Goal: Contribute content: Contribute content

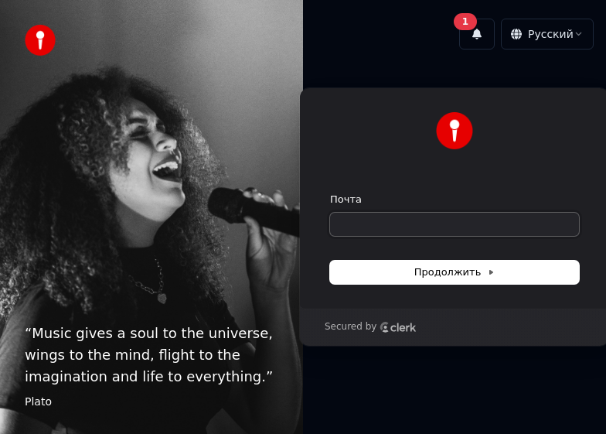
click at [416, 220] on input "Почта" at bounding box center [454, 224] width 249 height 23
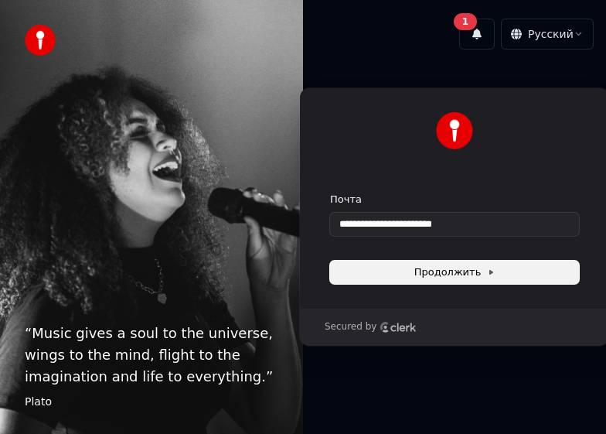
click at [456, 269] on span "Продолжить" at bounding box center [454, 272] width 81 height 14
type input "**********"
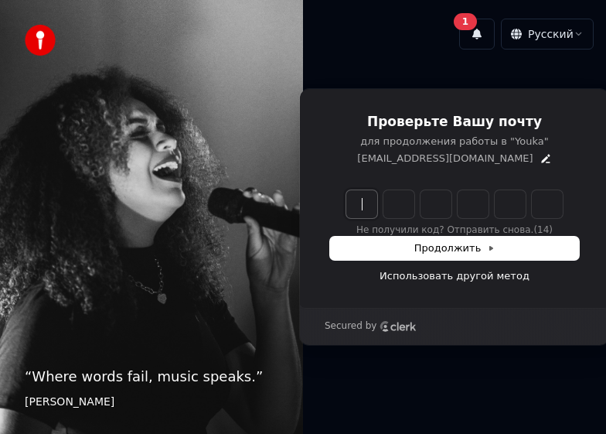
click at [362, 200] on input "Enter verification code" at bounding box center [469, 204] width 247 height 28
paste input "******"
type input "******"
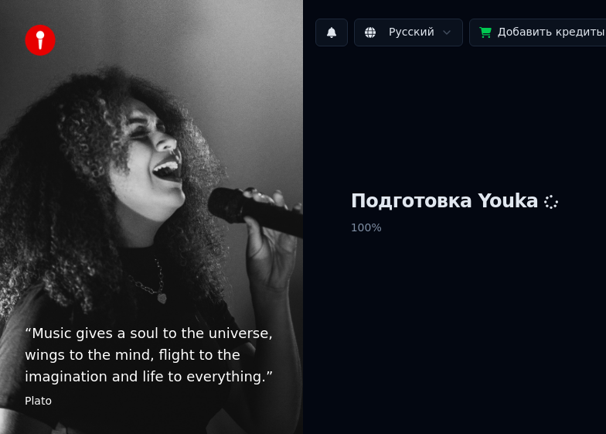
click at [112, 97] on div "“ Music gives a soul to the universe, wings to the mind, flight to the imaginat…" at bounding box center [151, 217] width 303 height 434
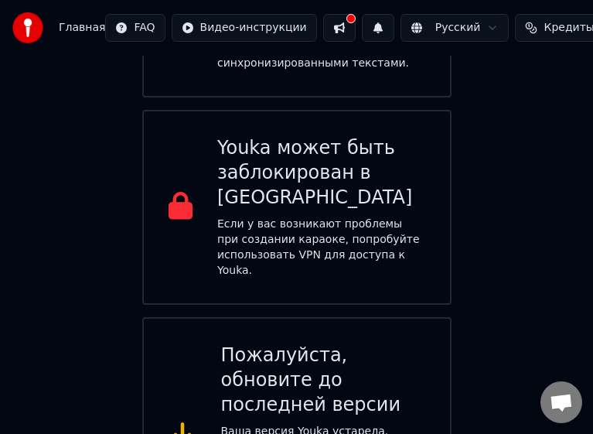
scroll to position [661, 0]
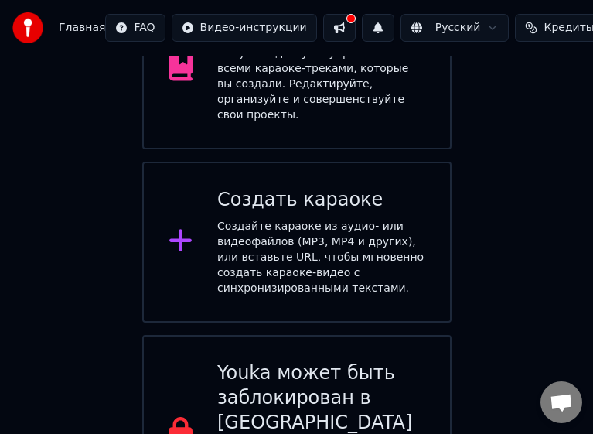
click at [32, 155] on div "Добро пожаловать в Youka Добавить кредиты Вы можете слушать или загружать уже с…" at bounding box center [296, 77] width 593 height 906
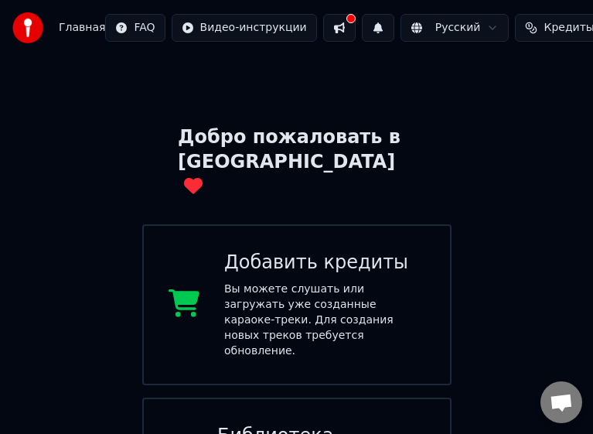
scroll to position [0, 0]
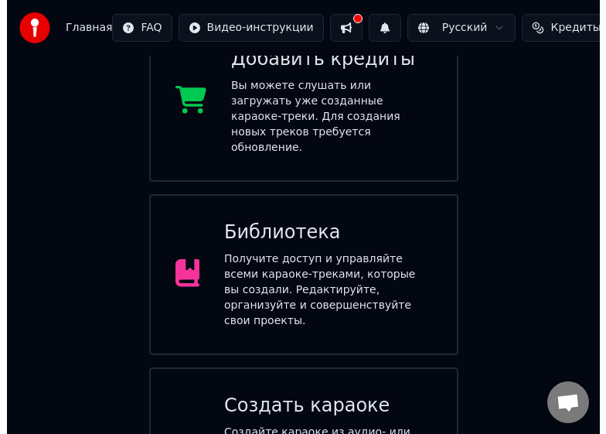
scroll to position [232, 0]
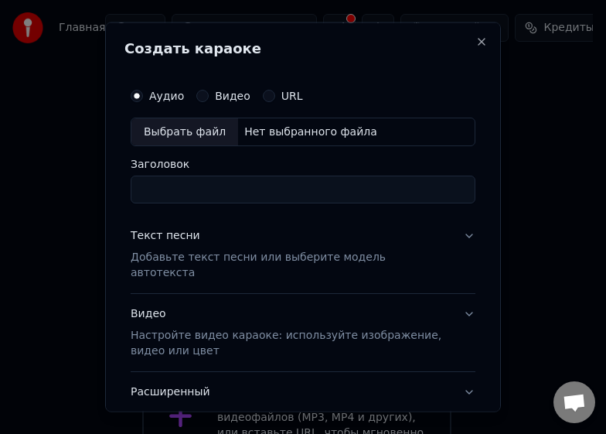
click at [199, 192] on input "Заголовок" at bounding box center [303, 189] width 345 height 28
click at [328, 130] on div "Нет выбранного файла" at bounding box center [310, 131] width 145 height 15
drag, startPoint x: 265, startPoint y: 189, endPoint x: 97, endPoint y: 192, distance: 168.5
click at [97, 192] on body "Главная FAQ Видео-инструкции Русский Кредиты 0 Добавить кредиты Настройки Добро…" at bounding box center [296, 236] width 593 height 937
type input "*"
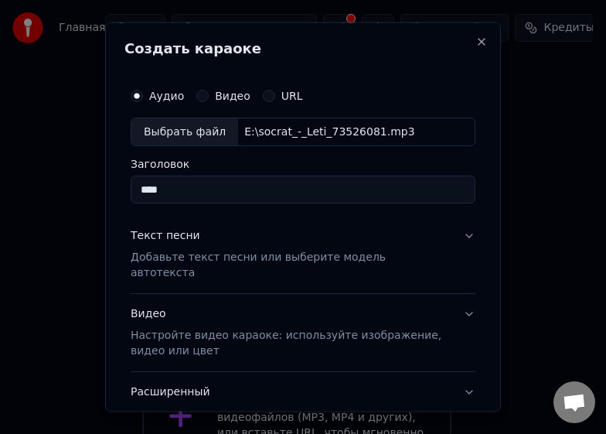
type input "****"
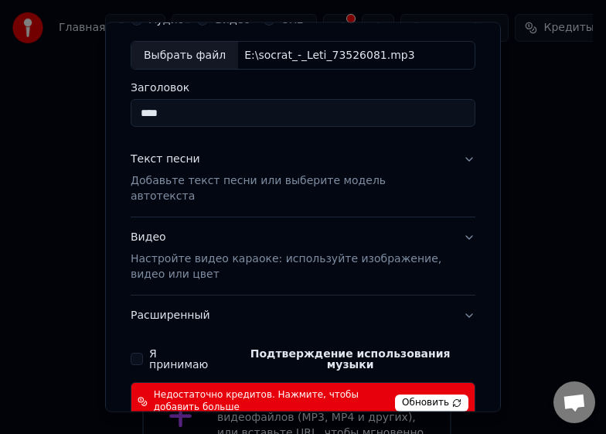
scroll to position [77, 0]
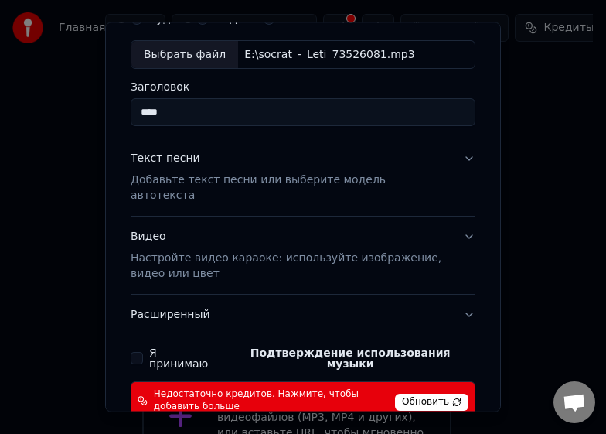
click at [235, 177] on p "Добавьте текст песни или выберите модель автотекста" at bounding box center [291, 187] width 320 height 31
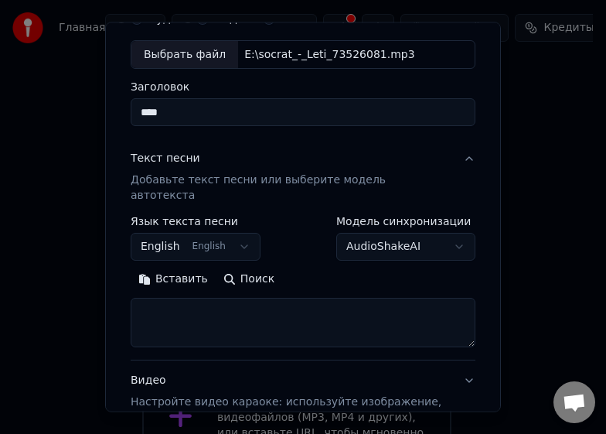
click at [192, 302] on textarea at bounding box center [303, 322] width 345 height 49
click at [168, 271] on button "Вставить" at bounding box center [173, 279] width 85 height 25
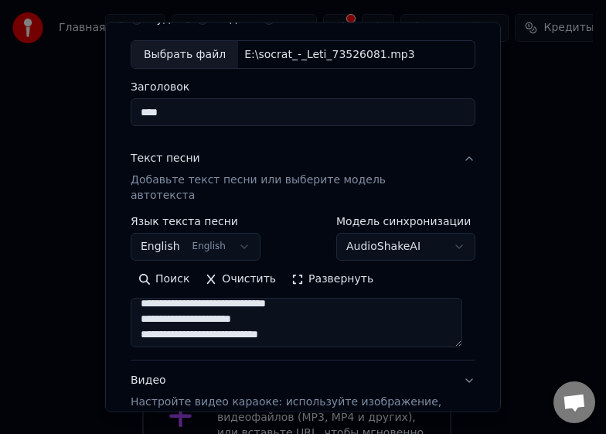
scroll to position [0, 0]
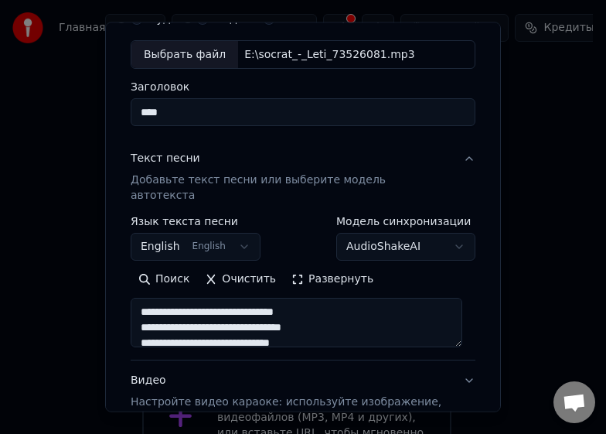
click at [217, 233] on button "English English" at bounding box center [196, 247] width 130 height 28
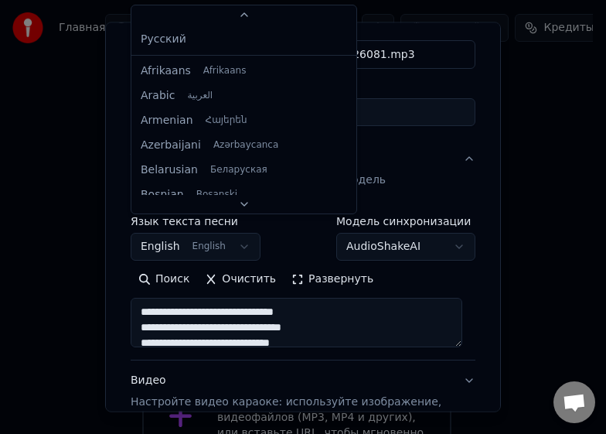
scroll to position [124, 0]
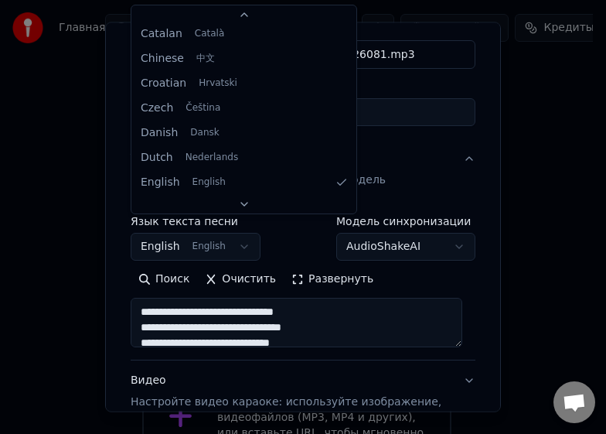
type textarea "**********"
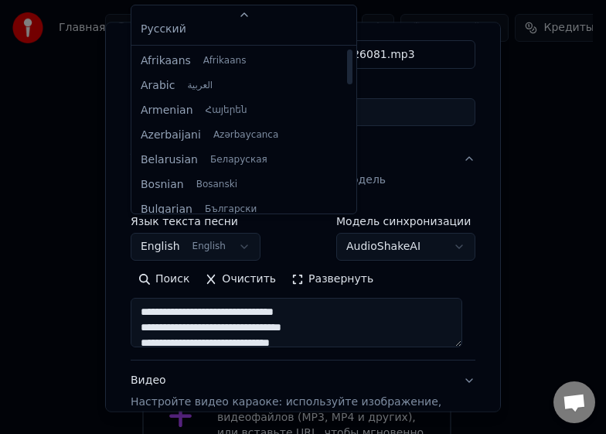
scroll to position [0, 0]
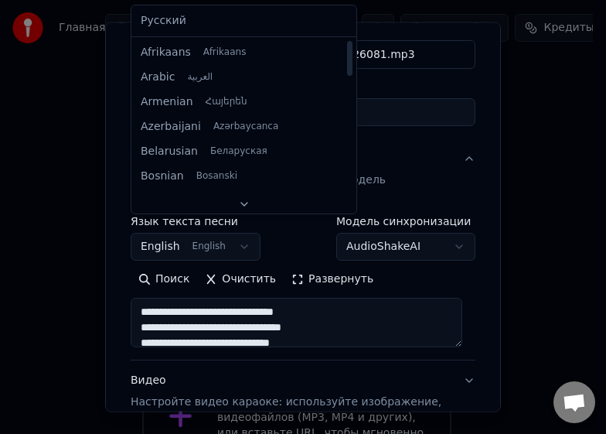
select select "**"
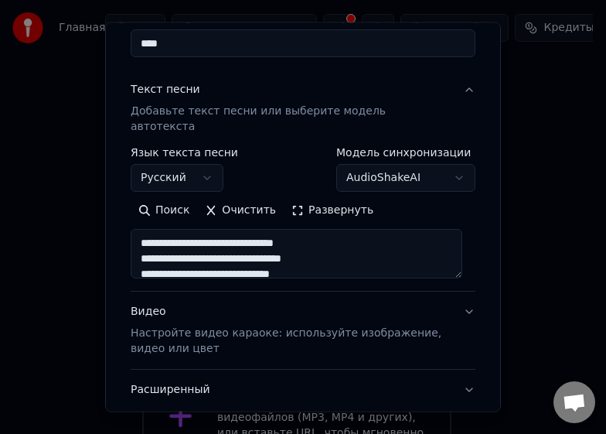
scroll to position [155, 0]
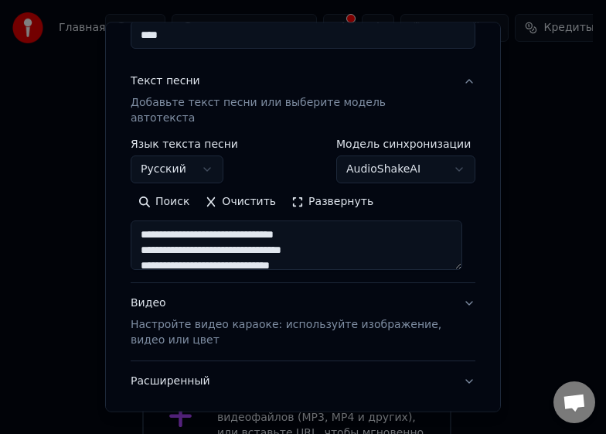
click at [427, 153] on body "Главная FAQ Видео-инструкции Русский Кредиты 0 Добавить кредиты Настройки Добро…" at bounding box center [296, 236] width 593 height 937
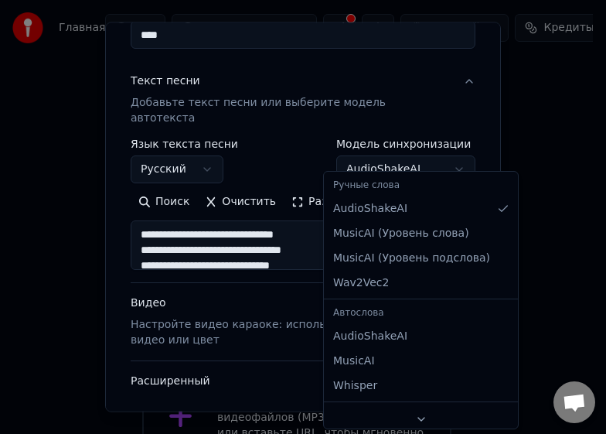
click at [427, 153] on body "Главная FAQ Видео-инструкции Русский Кредиты 0 Добавить кредиты Настройки Добро…" at bounding box center [296, 236] width 593 height 937
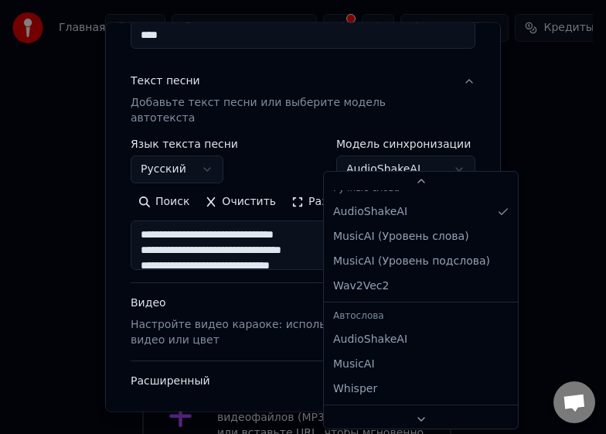
scroll to position [0, 0]
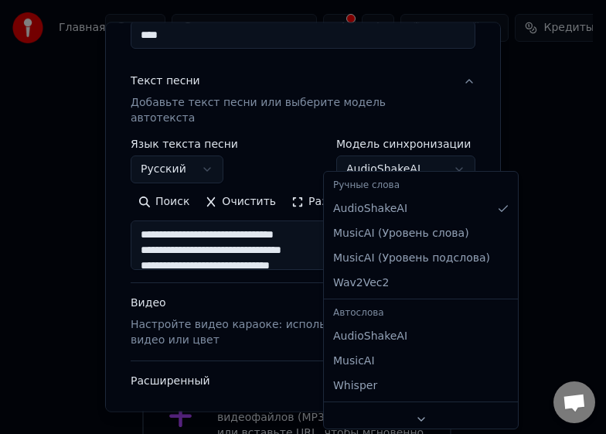
click at [423, 148] on body "Главная FAQ Видео-инструкции Русский Кредиты 0 Добавить кредиты Настройки Добро…" at bounding box center [296, 236] width 593 height 937
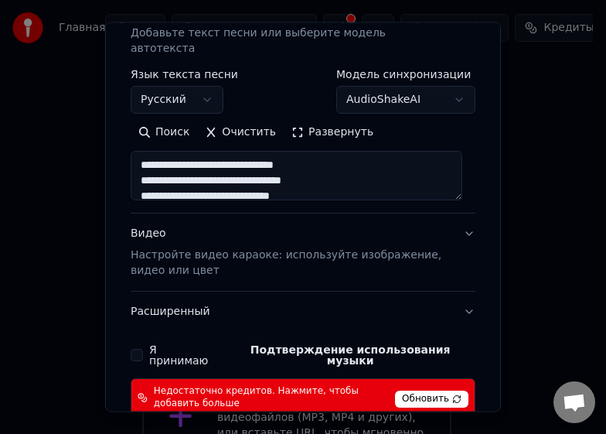
scroll to position [232, 0]
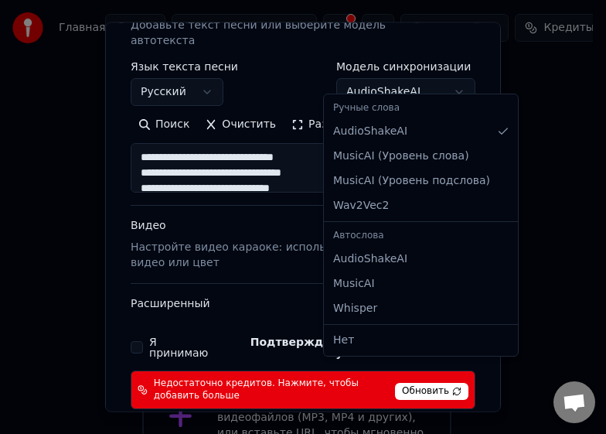
click at [379, 79] on body "Главная FAQ Видео-инструкции Русский Кредиты 0 Добавить кредиты Настройки Добро…" at bounding box center [296, 236] width 593 height 937
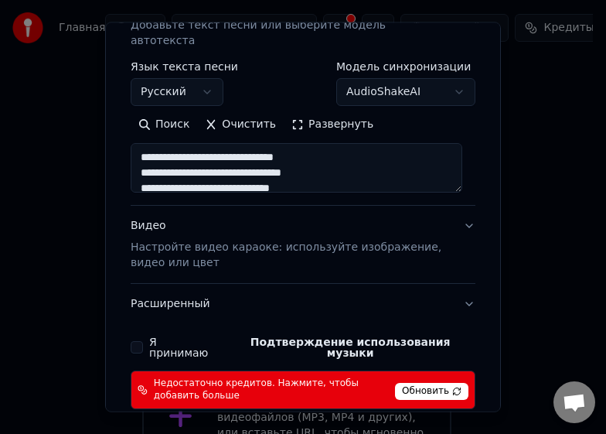
click at [379, 79] on body "Главная FAQ Видео-инструкции Русский Кредиты 0 Добавить кредиты Настройки Добро…" at bounding box center [296, 236] width 593 height 937
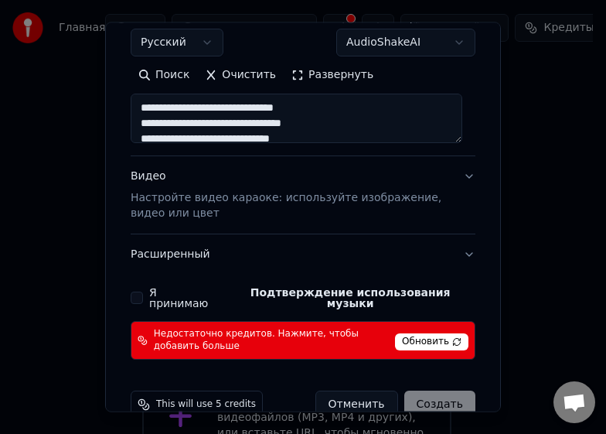
scroll to position [288, 0]
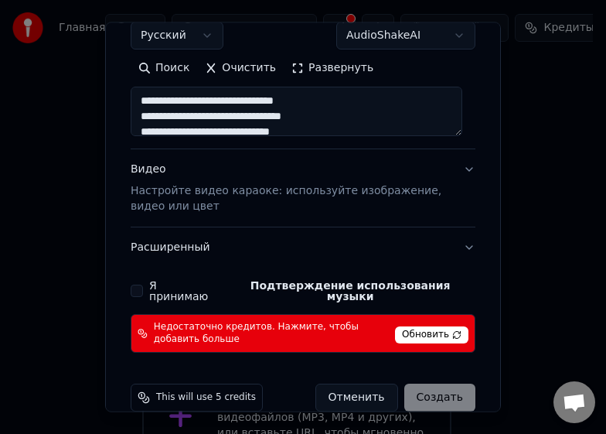
click at [199, 183] on p "Настройте видео караоке: используйте изображение, видео или цвет" at bounding box center [291, 198] width 320 height 31
type textarea "**********"
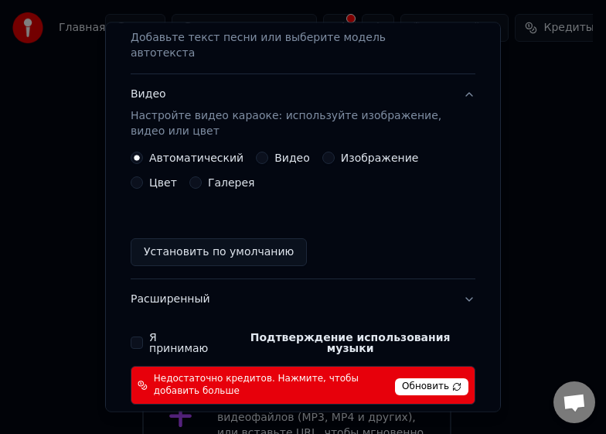
scroll to position [271, 0]
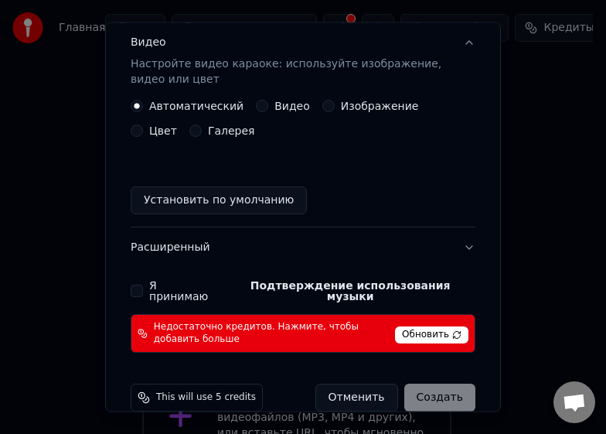
click at [257, 100] on button "Видео" at bounding box center [262, 106] width 12 height 12
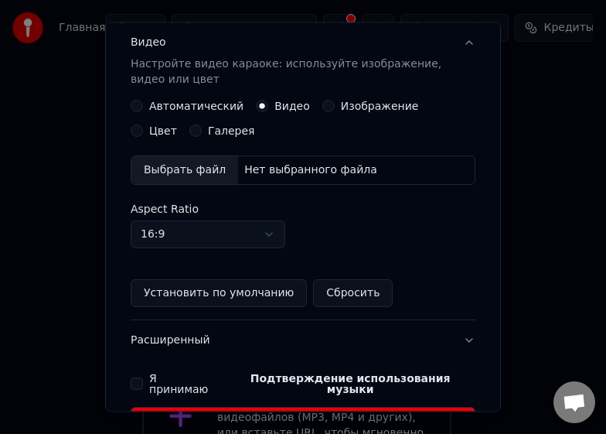
click at [144, 100] on div "Автоматический" at bounding box center [187, 106] width 113 height 12
click at [139, 100] on button "Автоматический" at bounding box center [137, 106] width 12 height 12
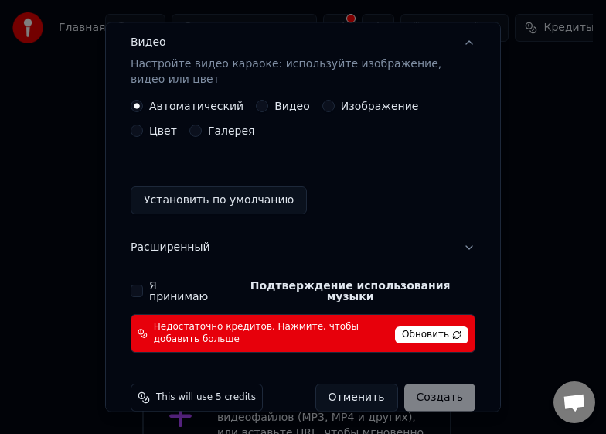
click at [430, 383] on div "Отменить Создать" at bounding box center [395, 397] width 160 height 28
click at [135, 284] on button "Я принимаю Подтверждение использования музыки" at bounding box center [137, 290] width 12 height 12
click at [444, 383] on div "Отменить Создать" at bounding box center [395, 397] width 160 height 28
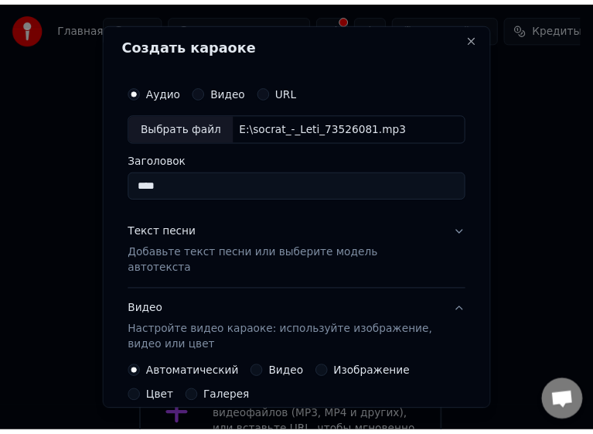
scroll to position [0, 0]
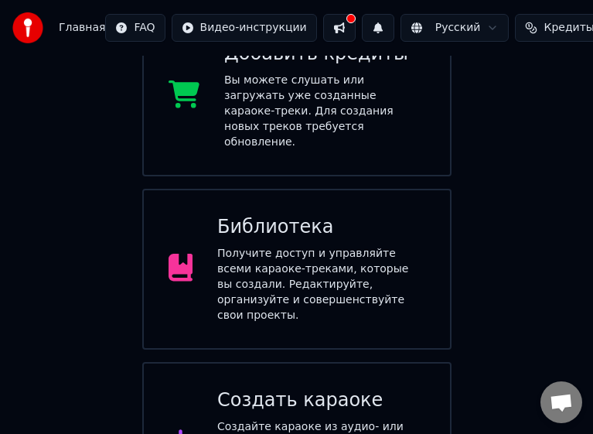
click at [546, 32] on span "Кредиты" at bounding box center [568, 27] width 50 height 15
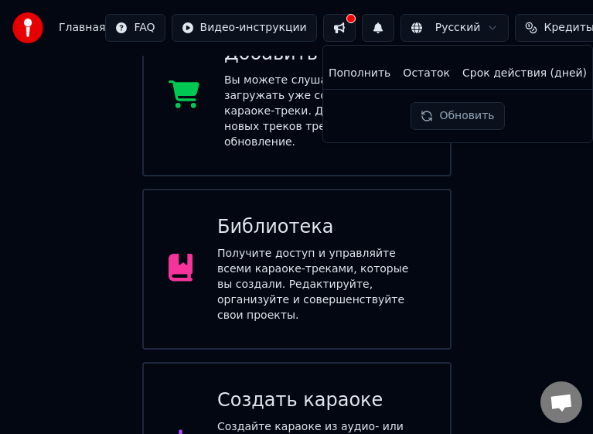
click at [454, 120] on button "Обновить" at bounding box center [457, 116] width 94 height 28
click at [538, 60] on th "Срок действия (дней)" at bounding box center [524, 73] width 137 height 31
click at [334, 26] on button at bounding box center [339, 28] width 32 height 28
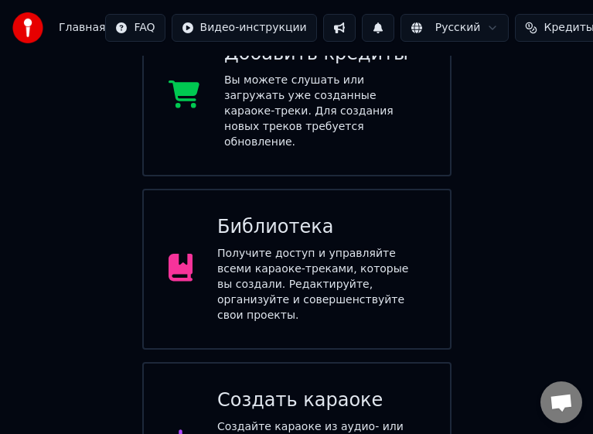
click at [334, 26] on button at bounding box center [339, 28] width 32 height 28
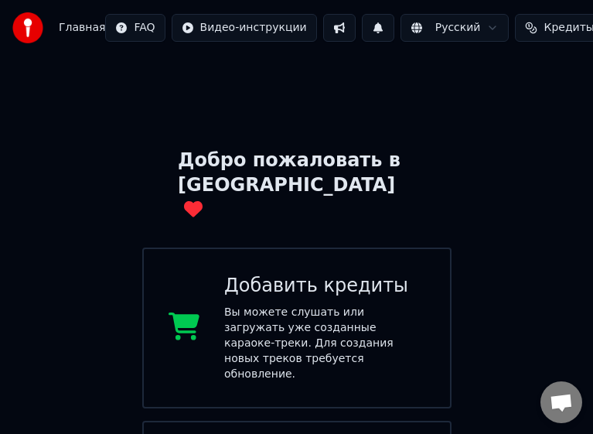
click at [335, 27] on button at bounding box center [339, 28] width 32 height 28
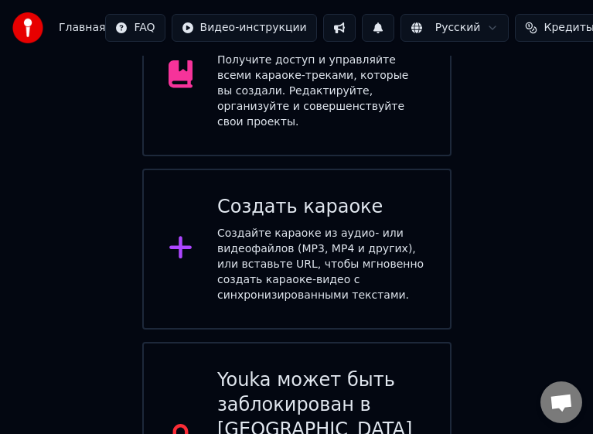
scroll to position [432, 0]
